Goal: Submit feedback/report problem

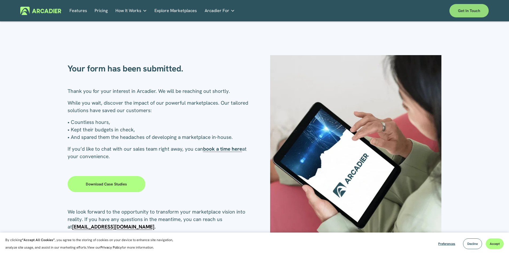
click at [464, 8] on link "Get in touch" at bounding box center [468, 10] width 39 height 13
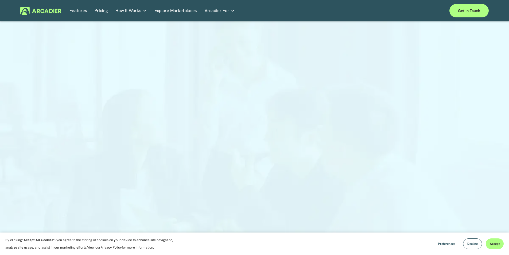
drag, startPoint x: 215, startPoint y: 197, endPoint x: 220, endPoint y: 194, distance: 6.1
click at [215, 197] on div at bounding box center [254, 138] width 249 height 209
